Goal: Check status: Check status

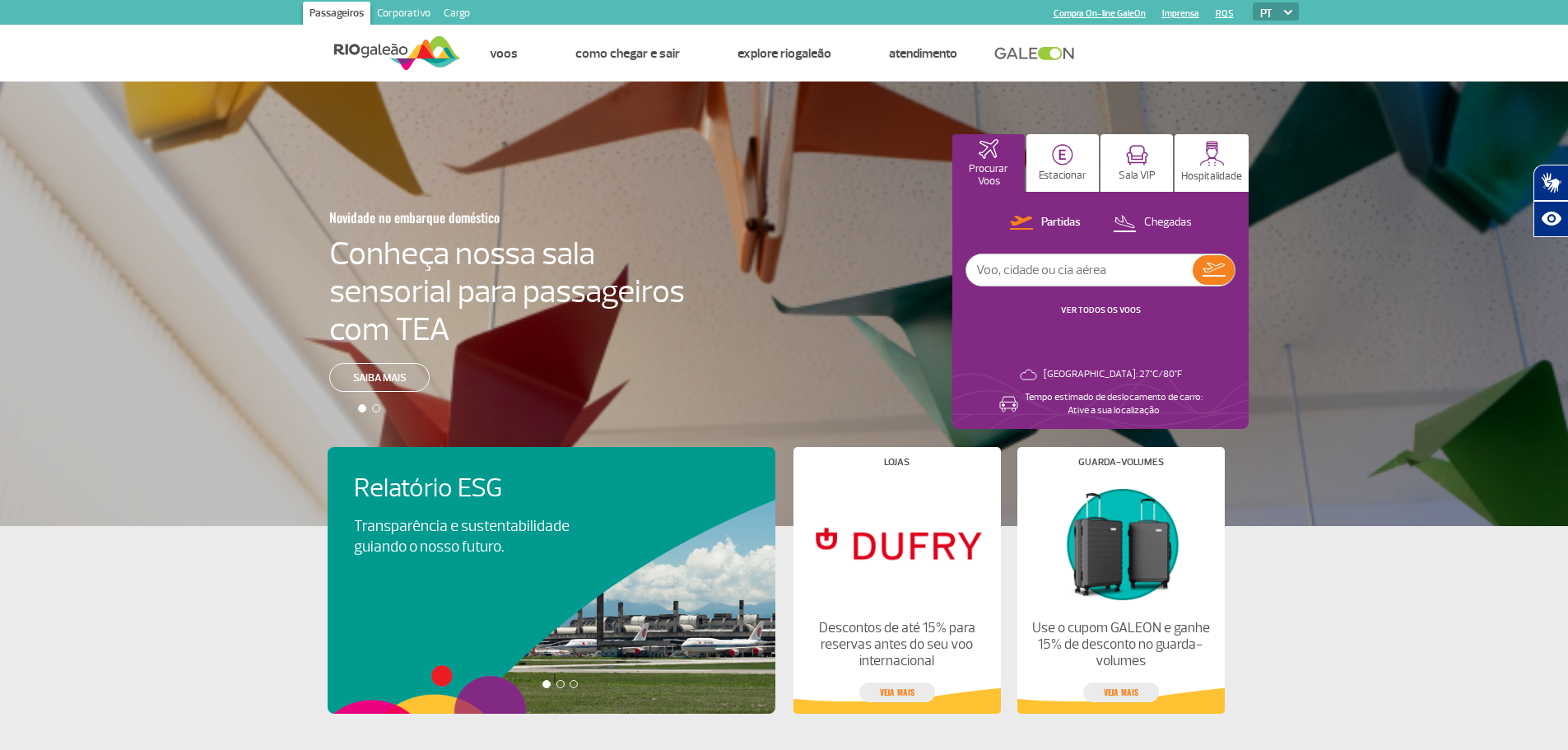
click at [1026, 265] on input "text" at bounding box center [1079, 270] width 227 height 31
type input "cnf"
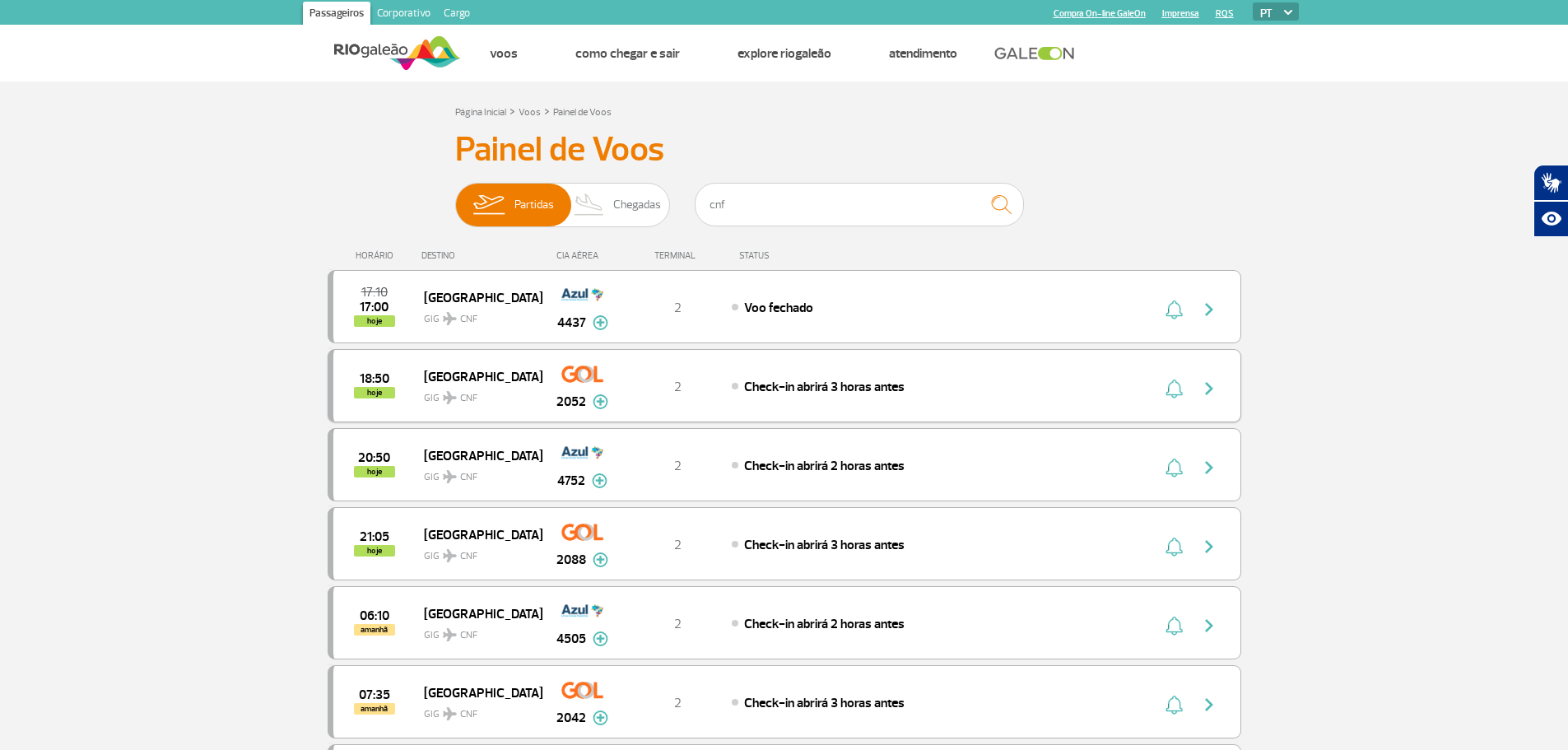
click at [596, 401] on img at bounding box center [601, 402] width 16 height 15
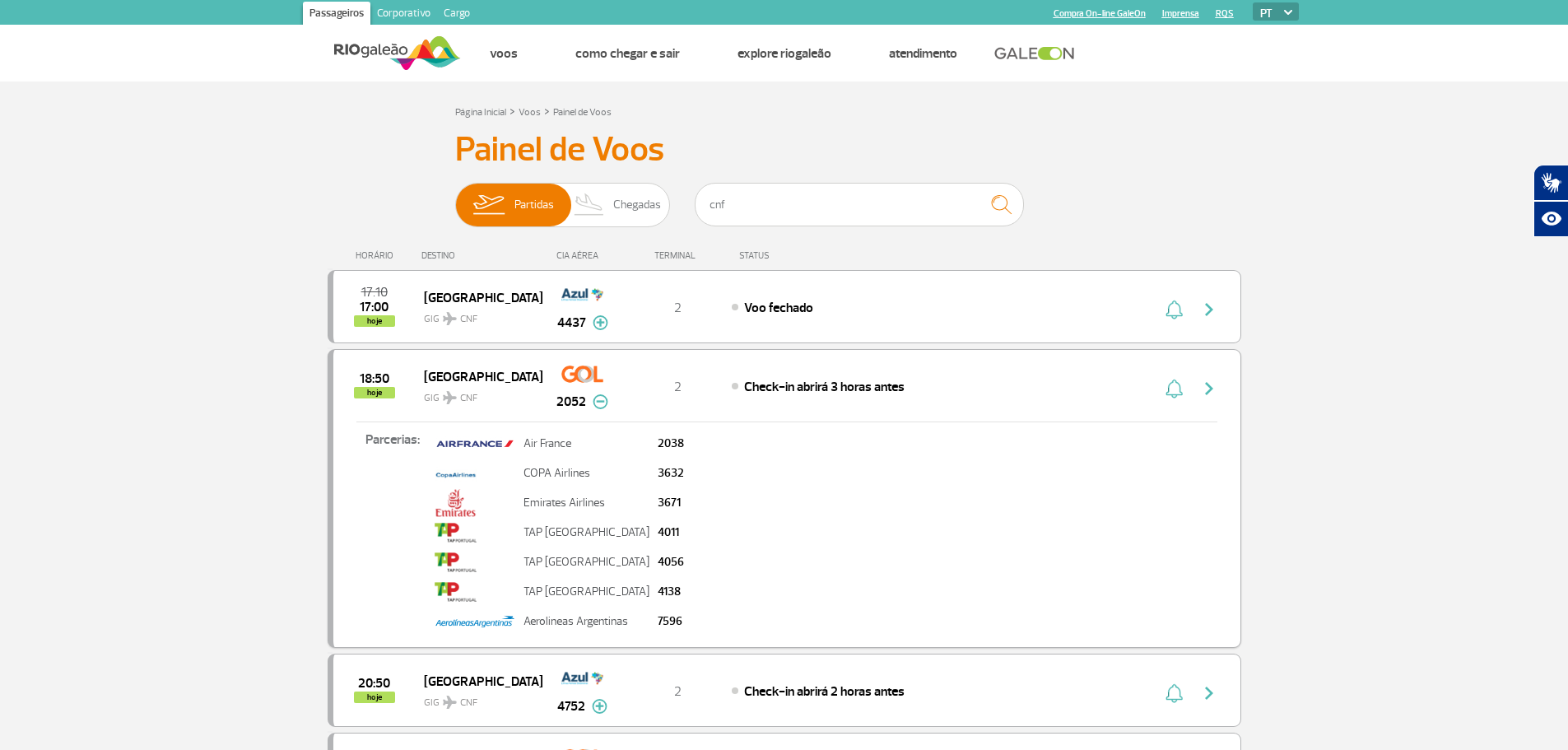
click at [1171, 377] on button "button" at bounding box center [1173, 386] width 25 height 27
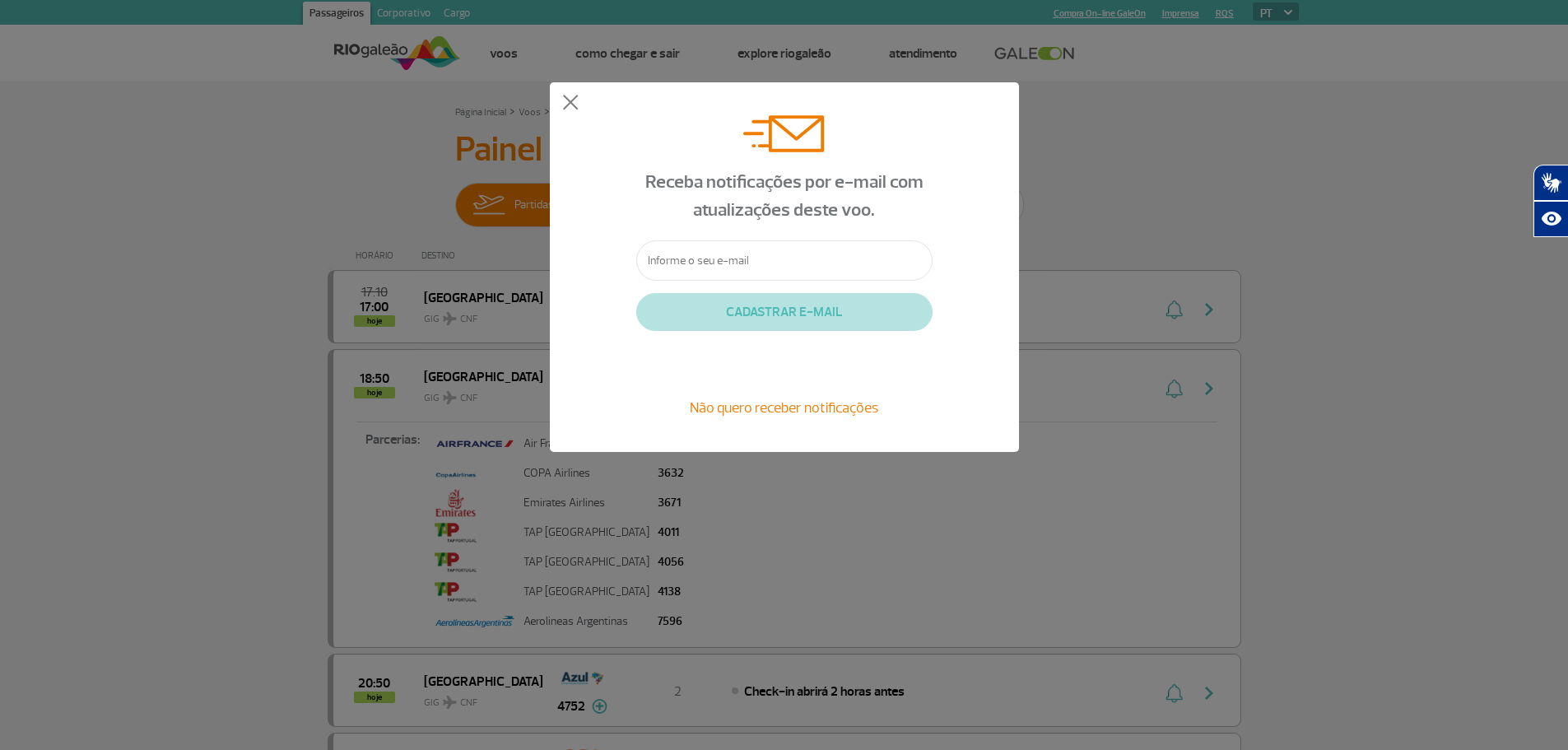
click at [825, 253] on input "text" at bounding box center [784, 260] width 296 height 40
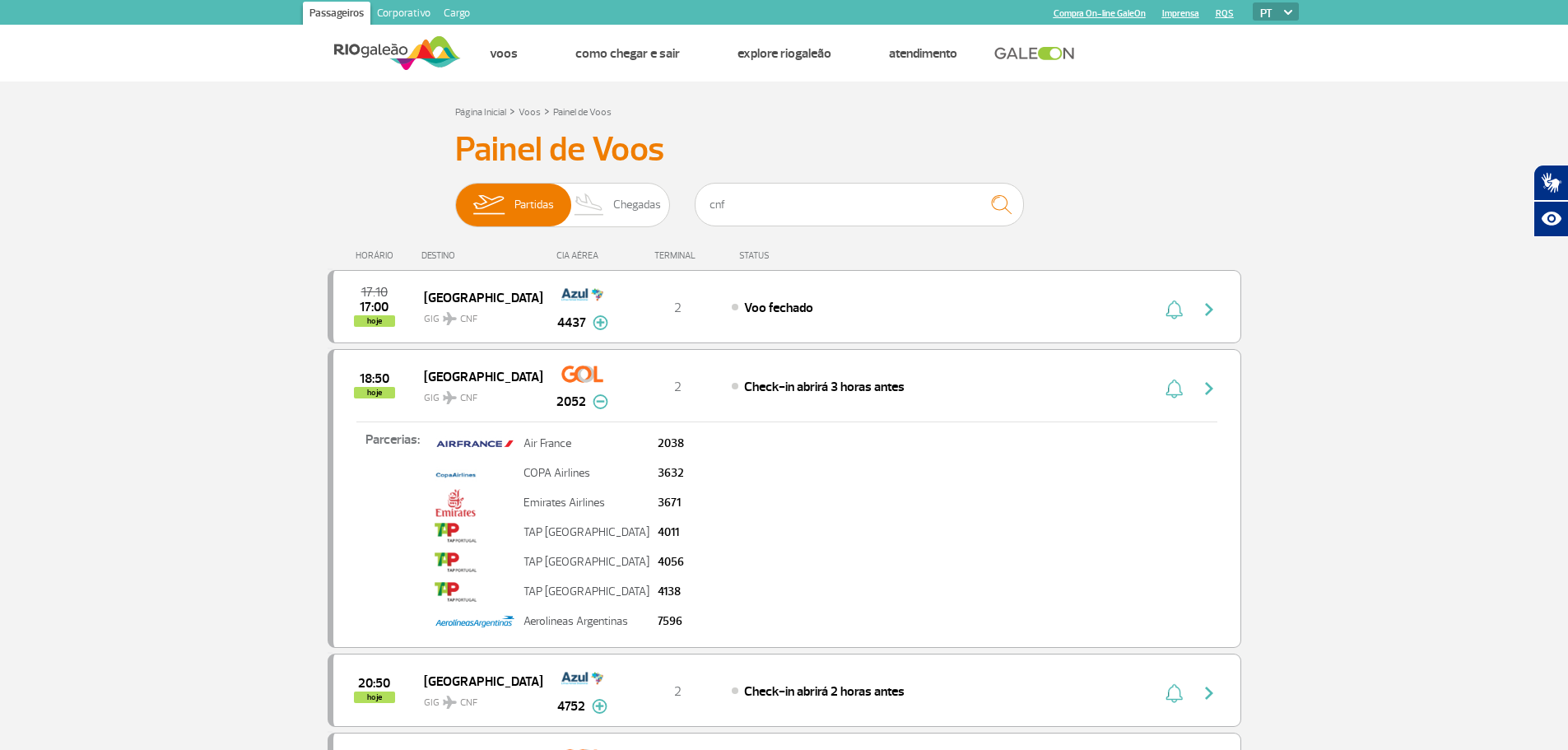
click at [825, 253] on div "STATUS" at bounding box center [798, 255] width 134 height 11
click at [787, 455] on div "Parcerias: Air France 2038 COPA Airlines 3632 Emirates Airlines 3671 TAP Portug…" at bounding box center [787, 529] width 907 height 216
